Goal: Information Seeking & Learning: Learn about a topic

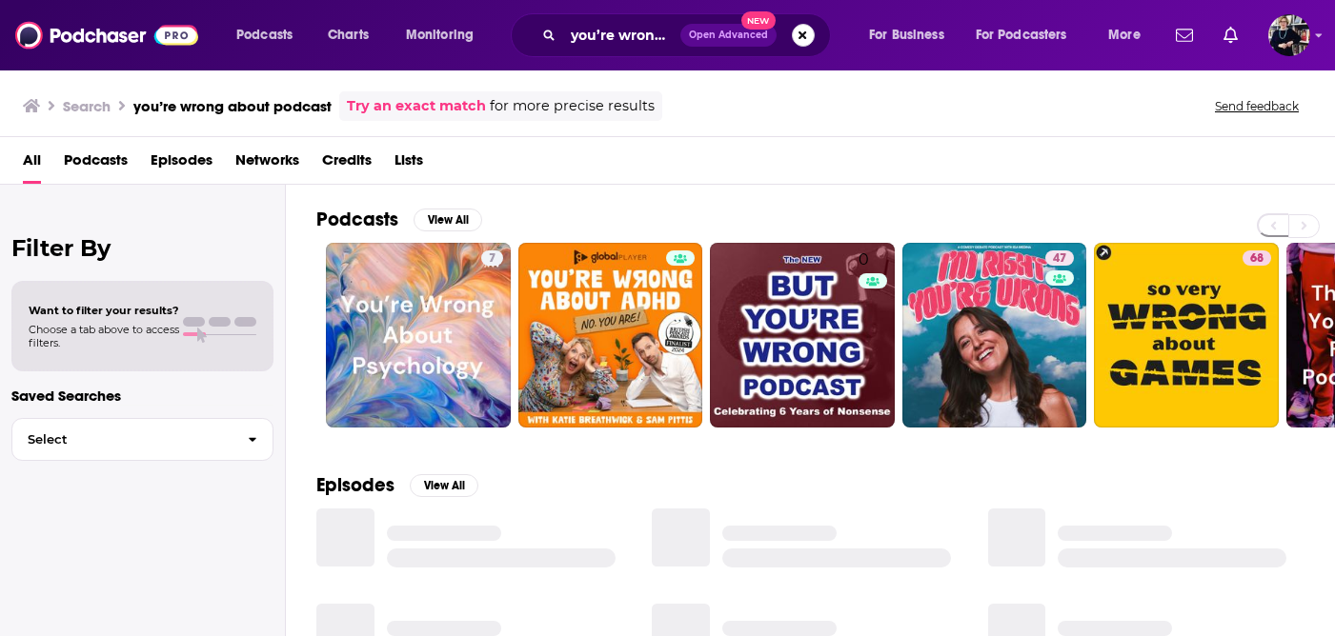
click at [806, 33] on button "Search podcasts, credits, & more..." at bounding box center [803, 35] width 23 height 23
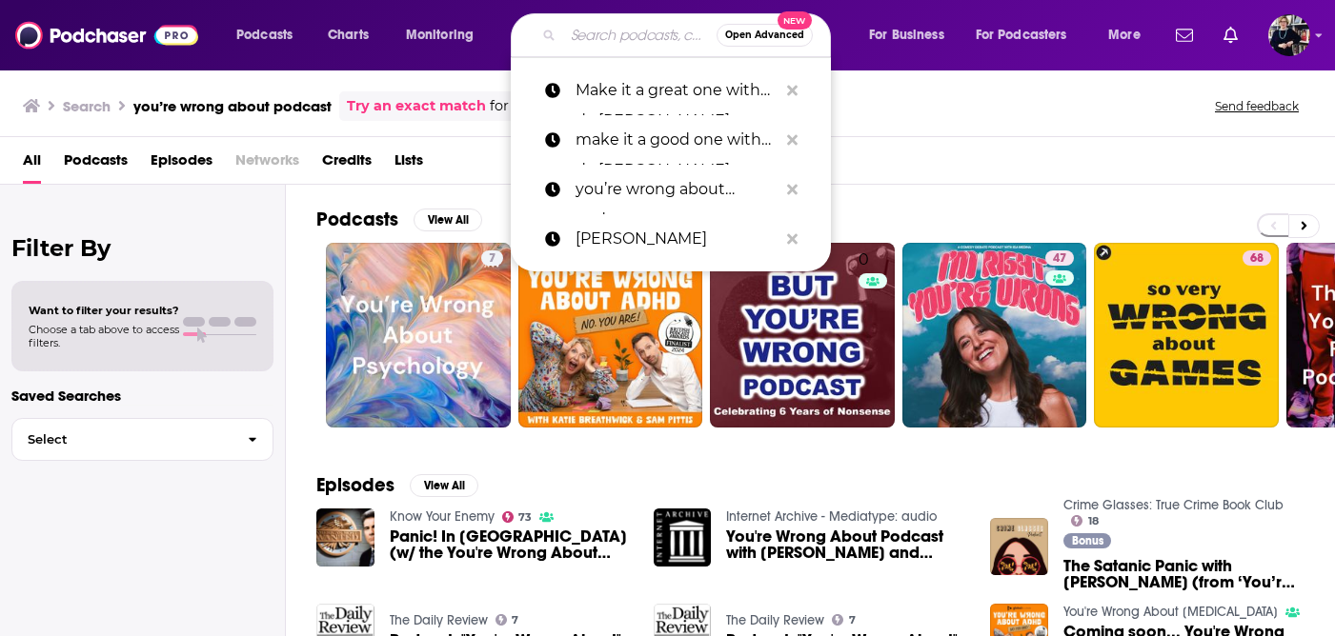
paste input "Intuitive Awakening"
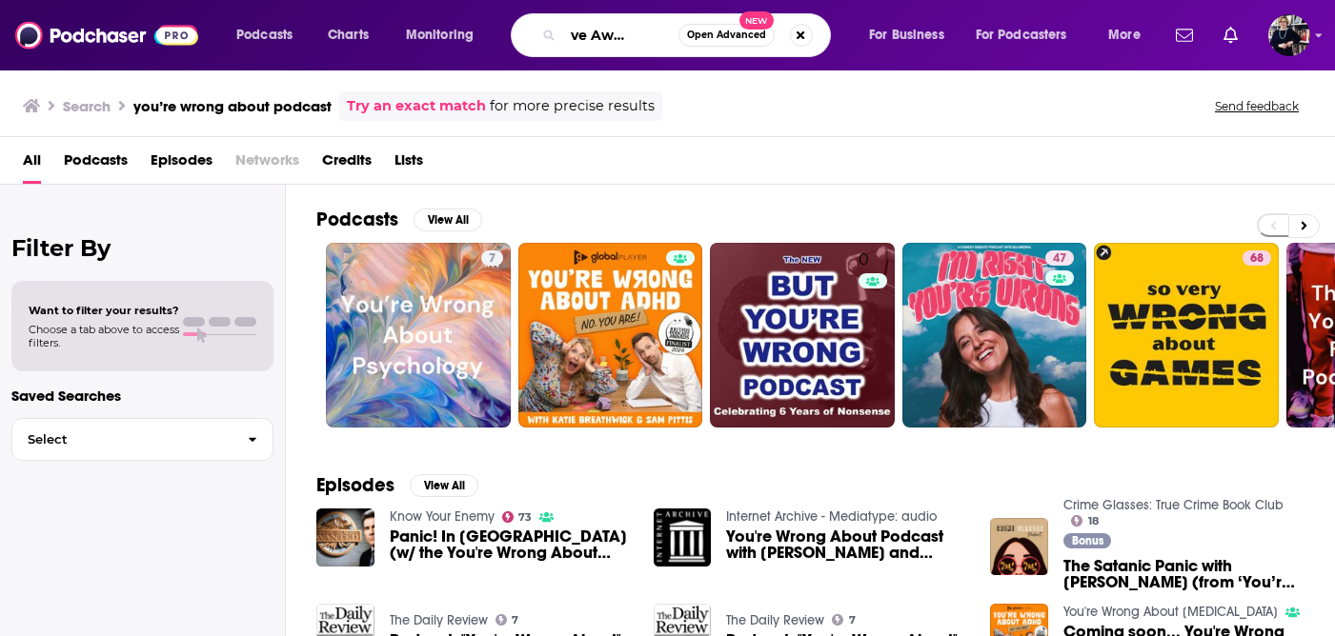
type input "Intuitive Awakening"
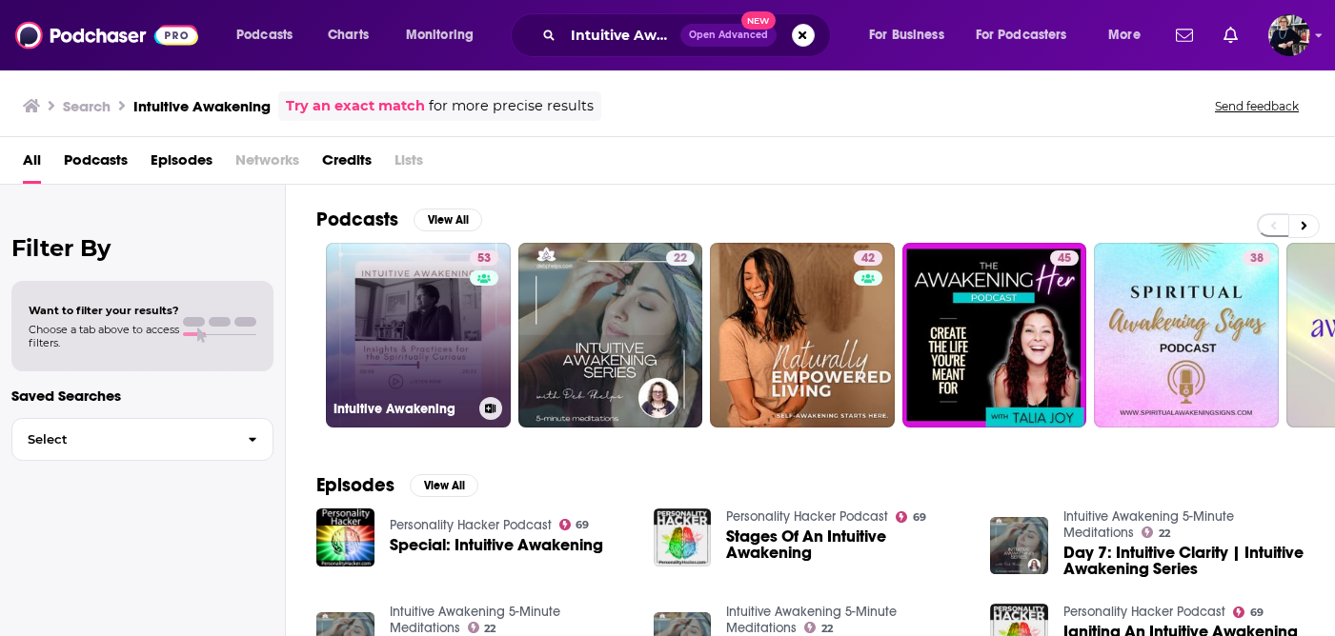
click at [397, 313] on link "53 Intuitive Awakening" at bounding box center [418, 335] width 185 height 185
